Goal: Task Accomplishment & Management: Use online tool/utility

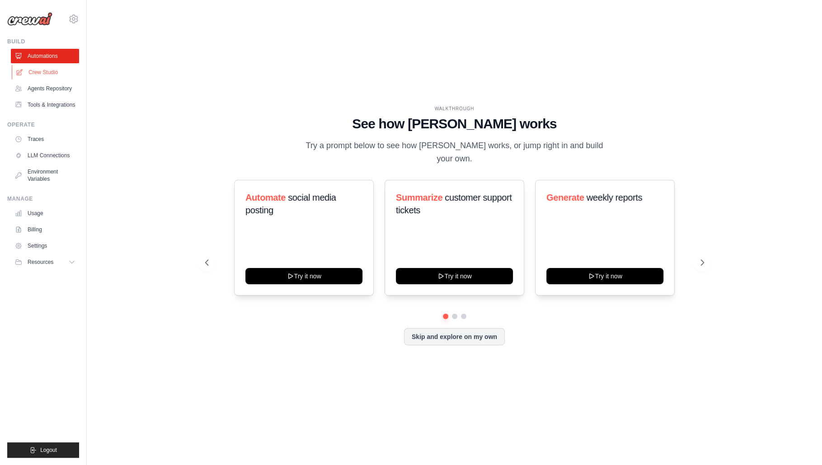
click at [50, 72] on link "Crew Studio" at bounding box center [46, 72] width 68 height 14
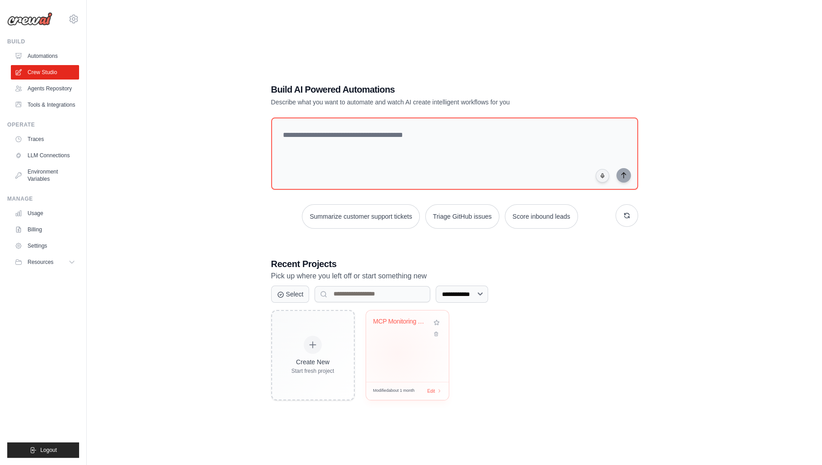
click at [397, 353] on div "MCP Monitoring System" at bounding box center [407, 345] width 83 height 71
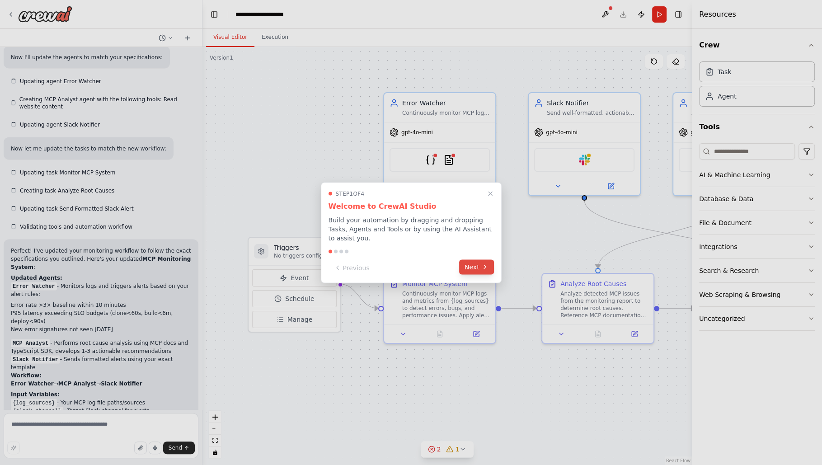
scroll to position [1821, 0]
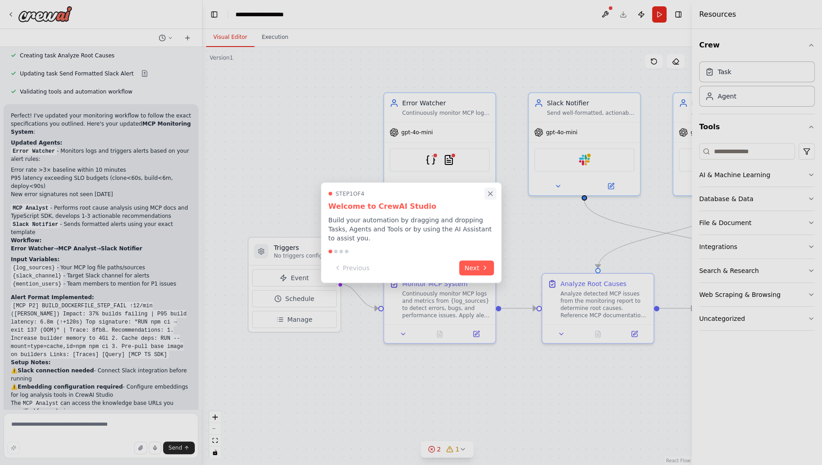
click at [489, 196] on icon "Close walkthrough" at bounding box center [490, 193] width 8 height 8
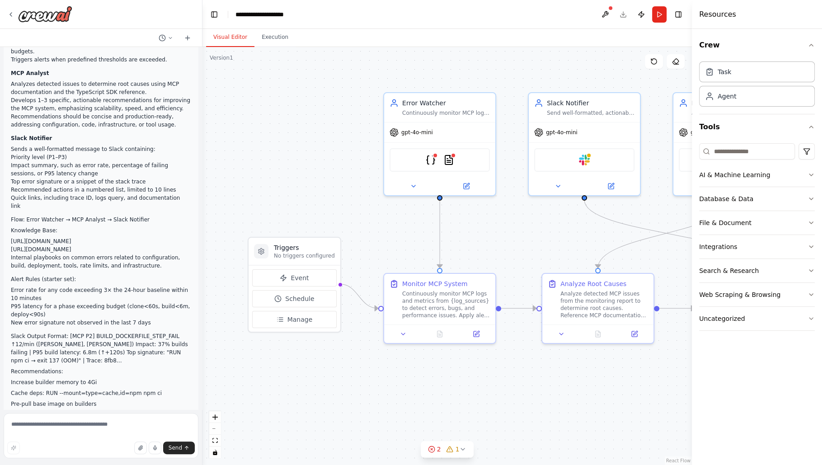
scroll to position [1343, 0]
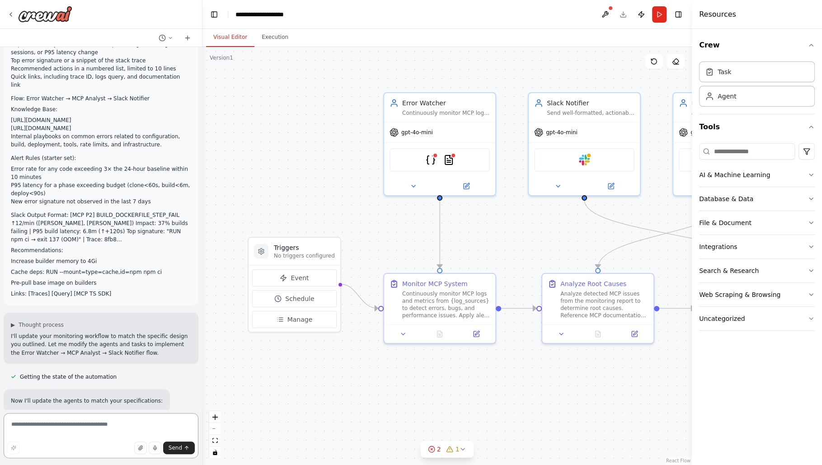
click at [81, 425] on textarea at bounding box center [101, 435] width 195 height 45
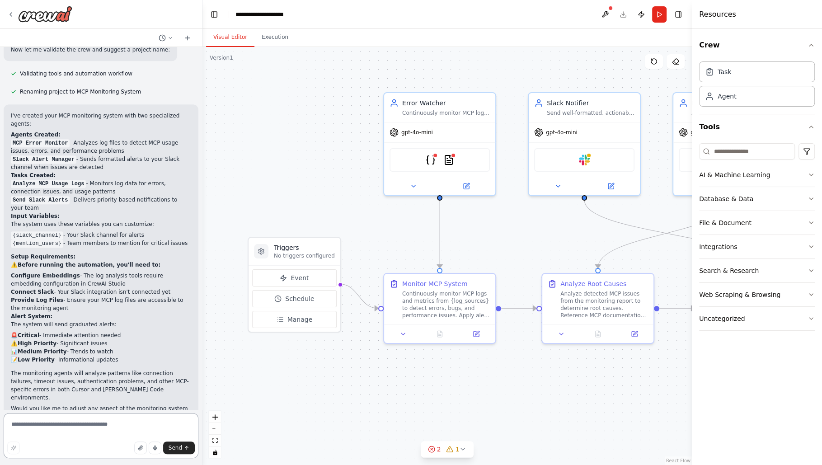
scroll to position [705, 0]
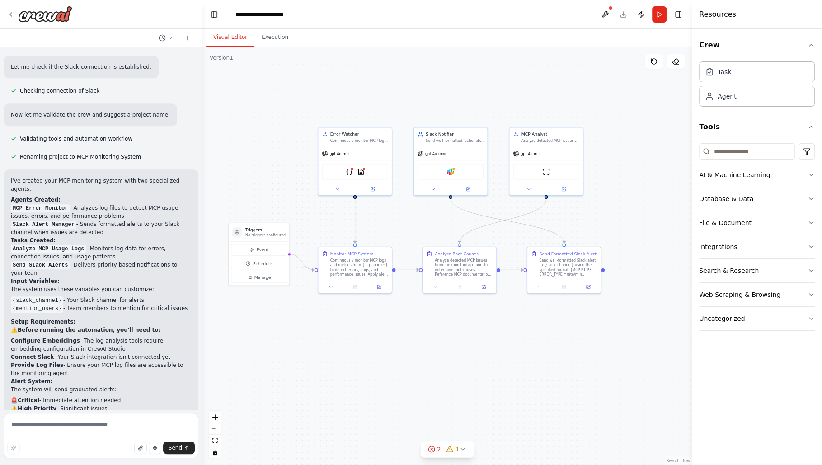
drag, startPoint x: 464, startPoint y: 347, endPoint x: 392, endPoint y: 324, distance: 74.9
click at [392, 324] on div ".deletable-edge-delete-btn { width: 20px; height: 20px; border: 0px solid #ffff…" at bounding box center [446, 256] width 489 height 418
drag, startPoint x: 342, startPoint y: 147, endPoint x: 257, endPoint y: 99, distance: 97.3
click at [256, 100] on div "gpt-4o-mini" at bounding box center [271, 104] width 74 height 13
click at [277, 100] on div "gpt-4o-mini" at bounding box center [271, 104] width 74 height 13
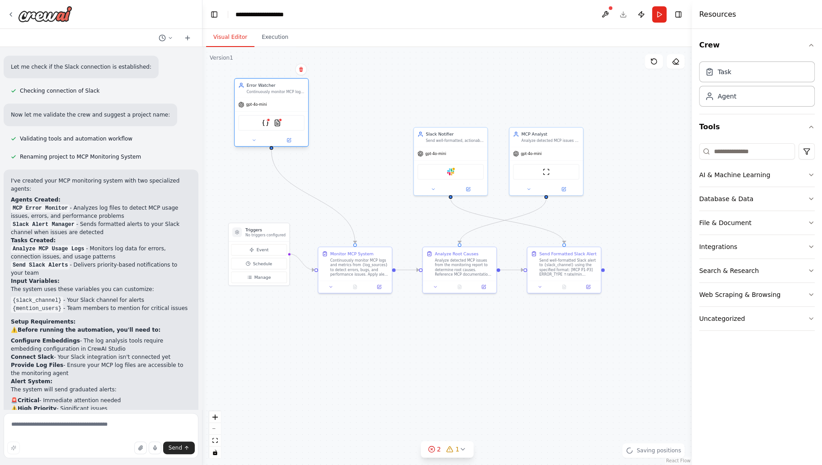
click at [272, 122] on div "JSONSearchTool TXTSearchTool" at bounding box center [271, 122] width 66 height 15
click at [265, 129] on div "JSONSearchTool TXTSearchTool" at bounding box center [271, 122] width 66 height 15
click at [254, 144] on div at bounding box center [271, 140] width 74 height 12
click at [254, 142] on button at bounding box center [254, 139] width 34 height 7
click at [282, 283] on button "LLM Settings" at bounding box center [293, 284] width 109 height 11
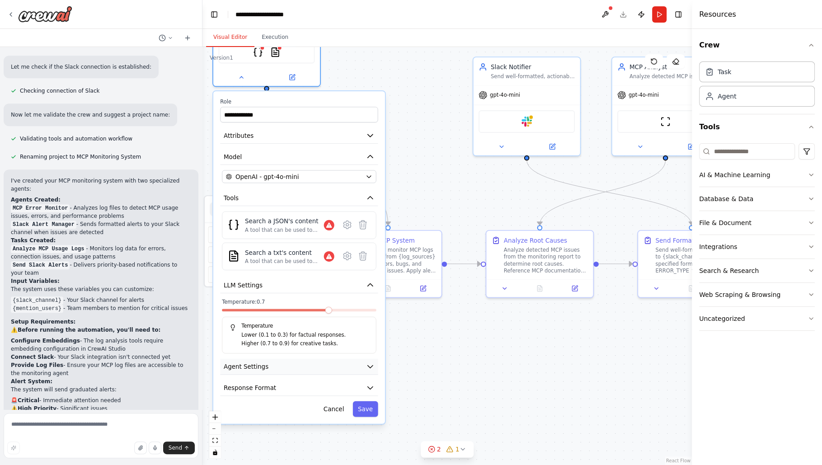
click at [288, 363] on button "Agent Settings" at bounding box center [299, 367] width 158 height 16
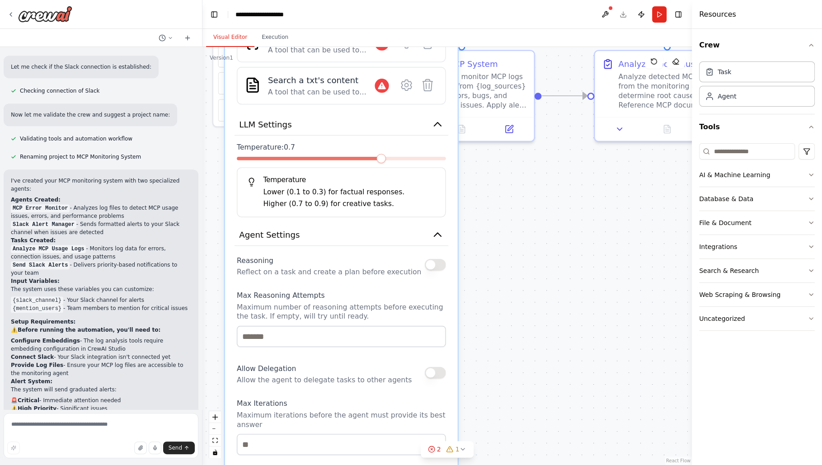
drag, startPoint x: 431, startPoint y: 329, endPoint x: 461, endPoint y: 158, distance: 174.4
click at [461, 158] on div ".deletable-edge-delete-btn { width: 20px; height: 20px; border: 0px solid #ffff…" at bounding box center [446, 256] width 489 height 418
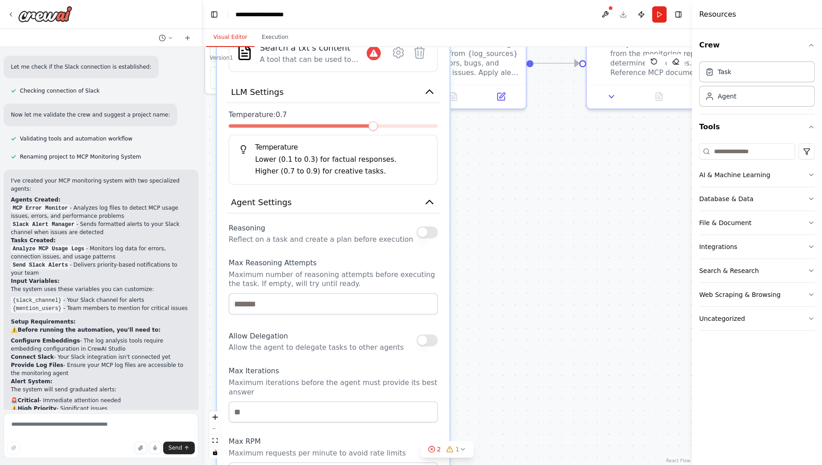
click at [467, 188] on div ".deletable-edge-delete-btn { width: 20px; height: 20px; border: 0px solid #ffff…" at bounding box center [446, 256] width 489 height 418
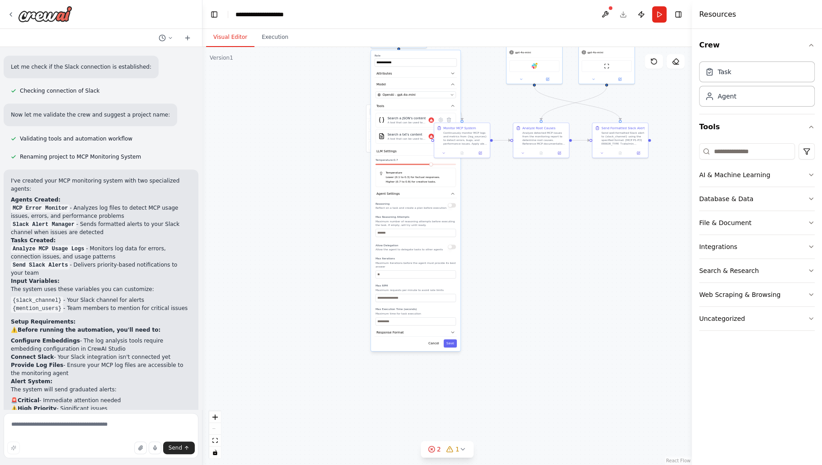
click at [477, 225] on div ".deletable-edge-delete-btn { width: 20px; height: 20px; border: 0px solid #ffff…" at bounding box center [446, 256] width 489 height 418
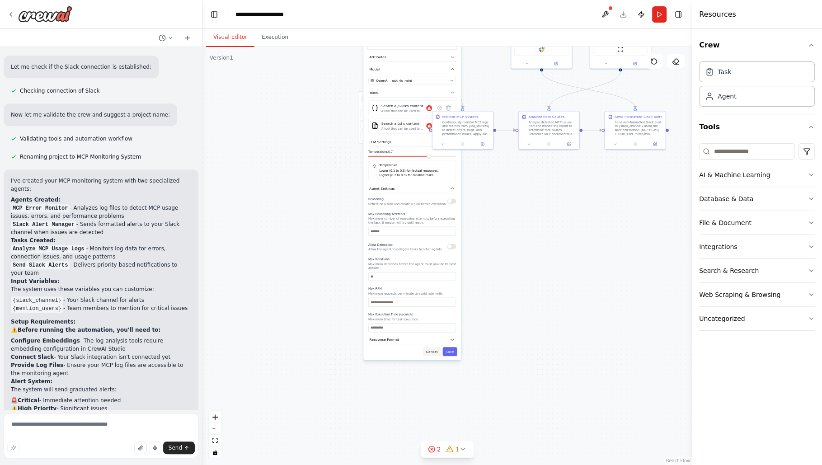
click at [430, 350] on button "Cancel" at bounding box center [432, 351] width 18 height 9
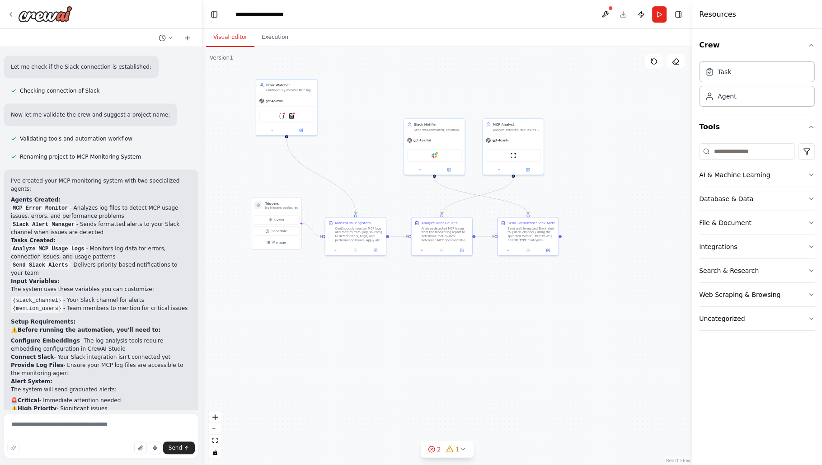
drag, startPoint x: 441, startPoint y: 273, endPoint x: 334, endPoint y: 380, distance: 150.8
click at [334, 380] on div ".deletable-edge-delete-btn { width: 20px; height: 20px; border: 0px solid #ffff…" at bounding box center [446, 256] width 489 height 418
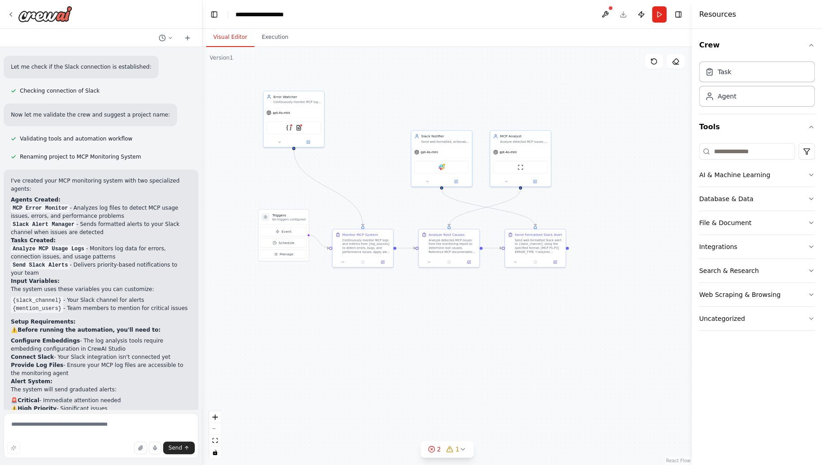
drag, startPoint x: 387, startPoint y: 310, endPoint x: 394, endPoint y: 322, distance: 13.8
click at [394, 322] on div ".deletable-edge-delete-btn { width: 20px; height: 20px; border: 0px solid #ffff…" at bounding box center [446, 256] width 489 height 418
